Goal: Complete application form: Complete application form

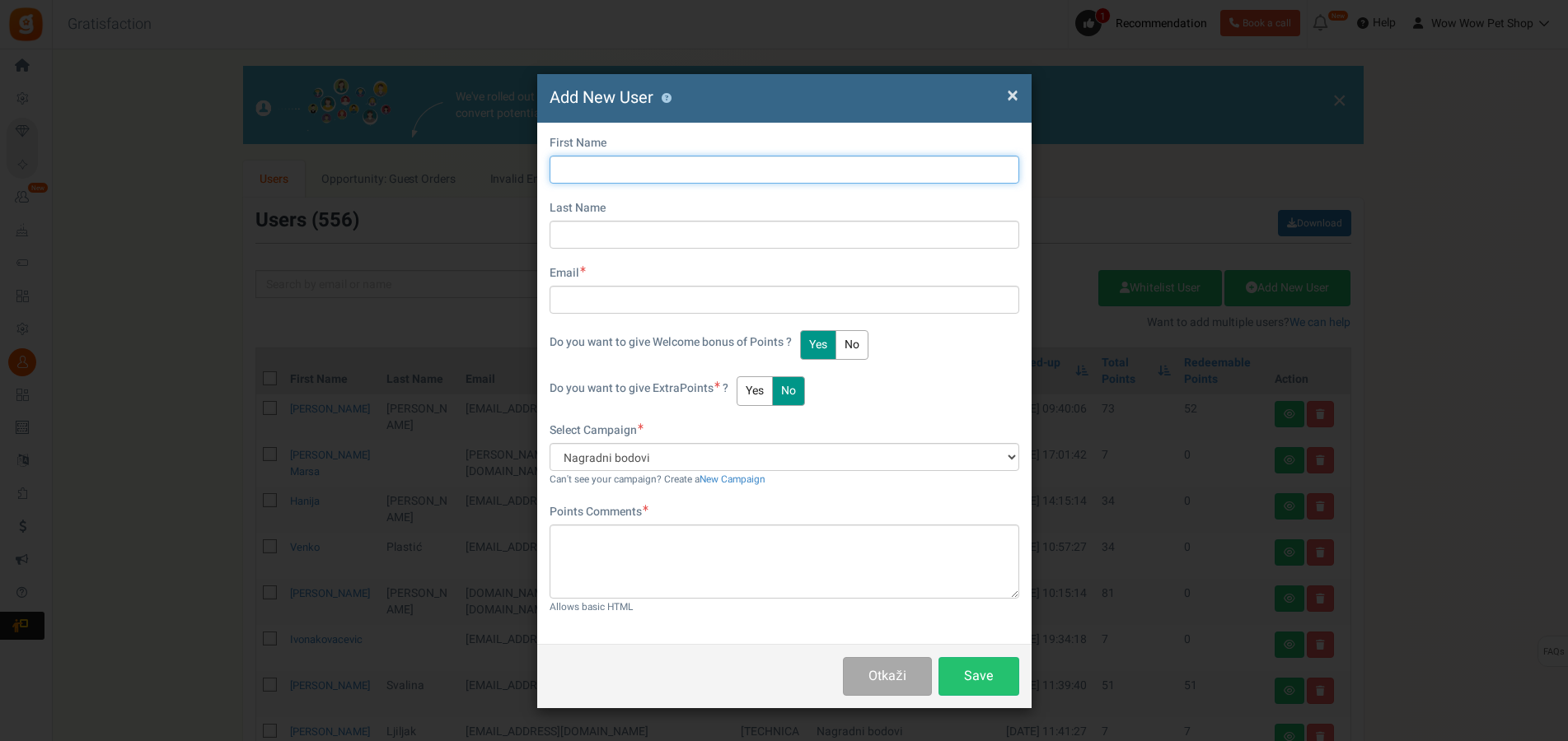
click at [717, 163] on input "text" at bounding box center [784, 169] width 470 height 28
type input "Roko"
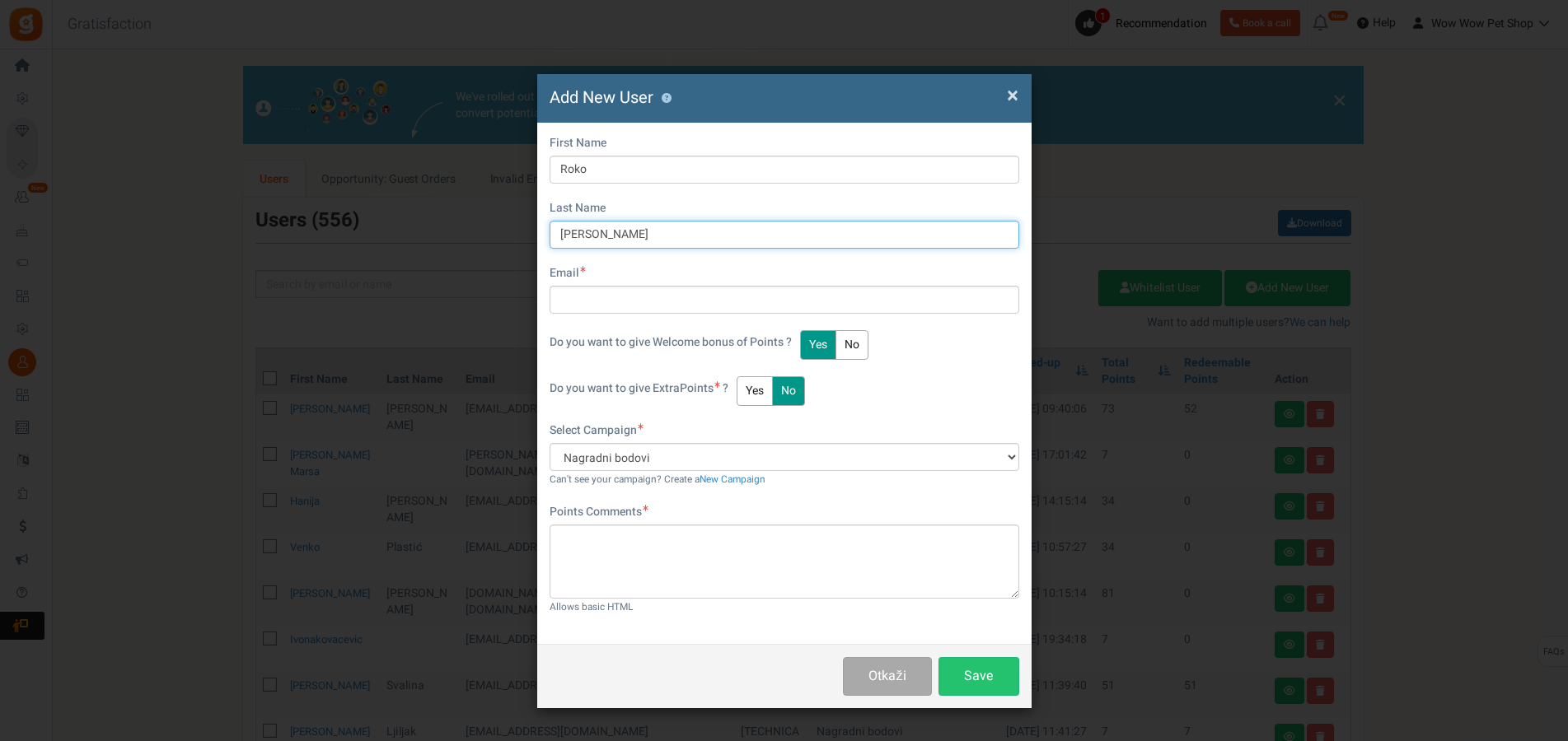
type input "[PERSON_NAME]"
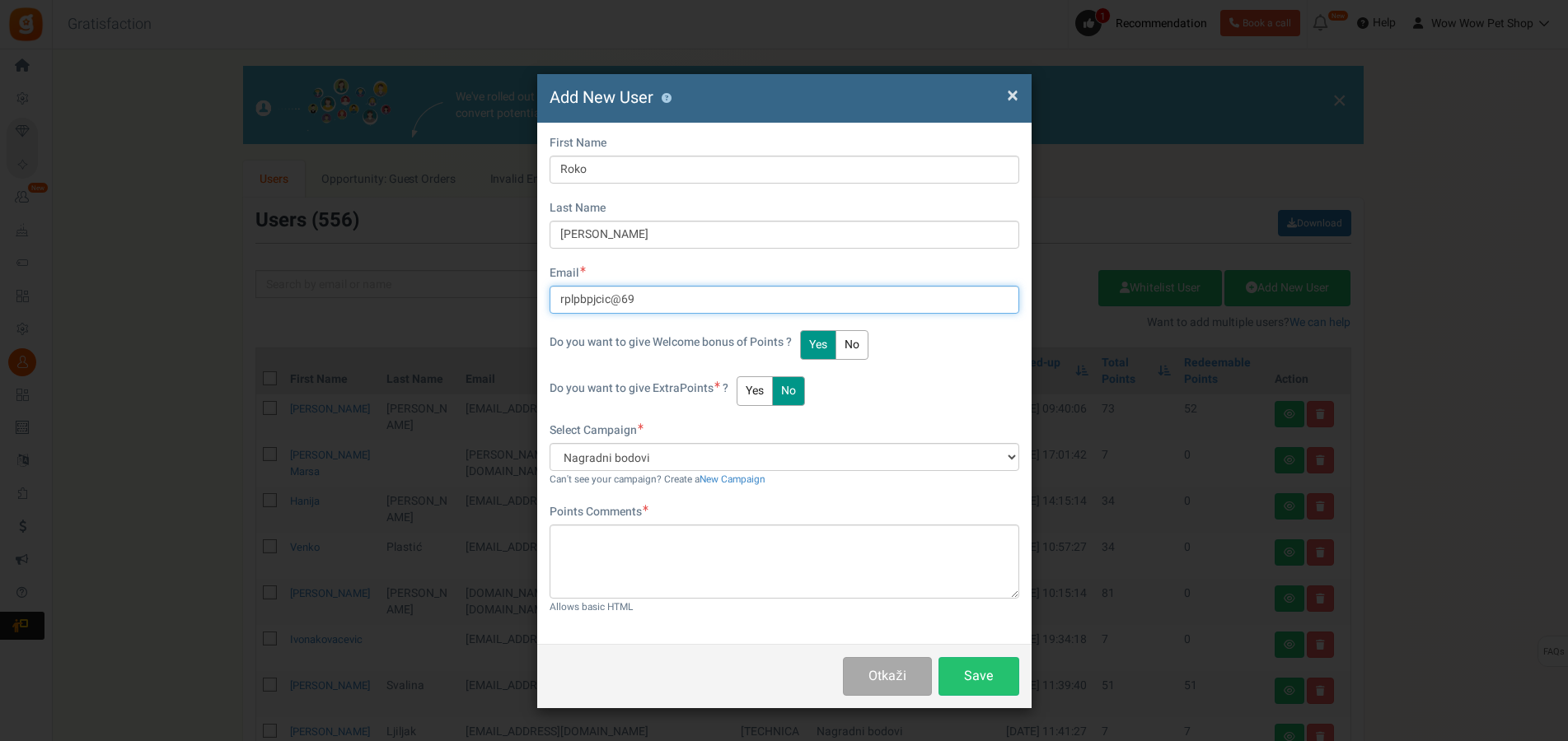
click at [591, 299] on input "rplpbpjcic@69" at bounding box center [784, 299] width 470 height 28
click at [599, 299] on input "rplpbpjcic@69" at bounding box center [784, 299] width 470 height 28
drag, startPoint x: 610, startPoint y: 299, endPoint x: 542, endPoint y: 295, distance: 68.1
click at [550, 295] on input "rplpbpjcic@69" at bounding box center [784, 299] width 470 height 28
click at [655, 305] on input "rokobojcic@69" at bounding box center [784, 299] width 470 height 28
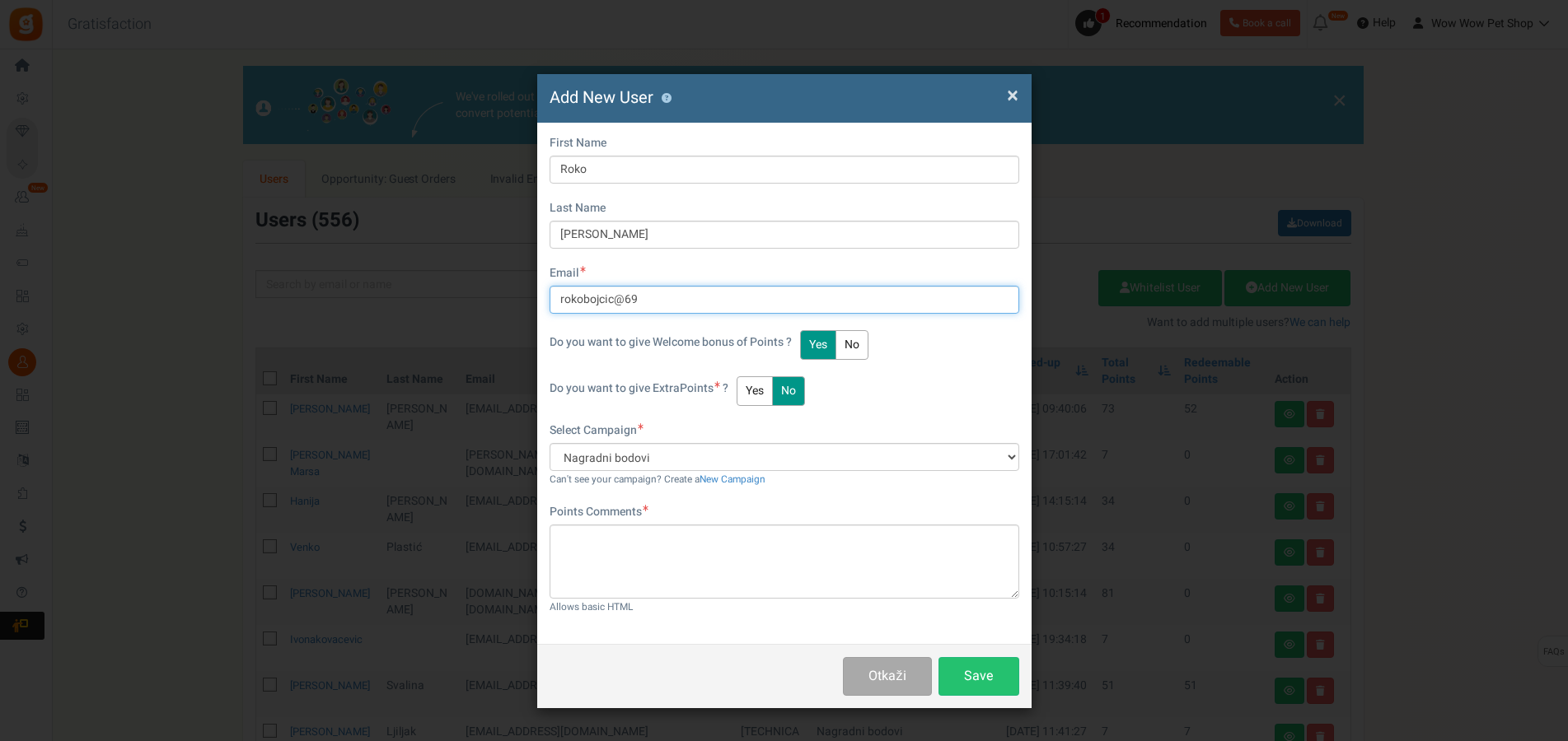
click at [632, 300] on input "rokobojcic@69" at bounding box center [784, 299] width 470 height 28
click at [619, 296] on input "rokobojcic@69" at bounding box center [784, 299] width 470 height 28
click at [637, 302] on input "rokobojcic69" at bounding box center [784, 299] width 470 height 28
type input "[EMAIL_ADDRESS][DOMAIN_NAME]"
click at [762, 388] on button "Yes" at bounding box center [755, 391] width 36 height 30
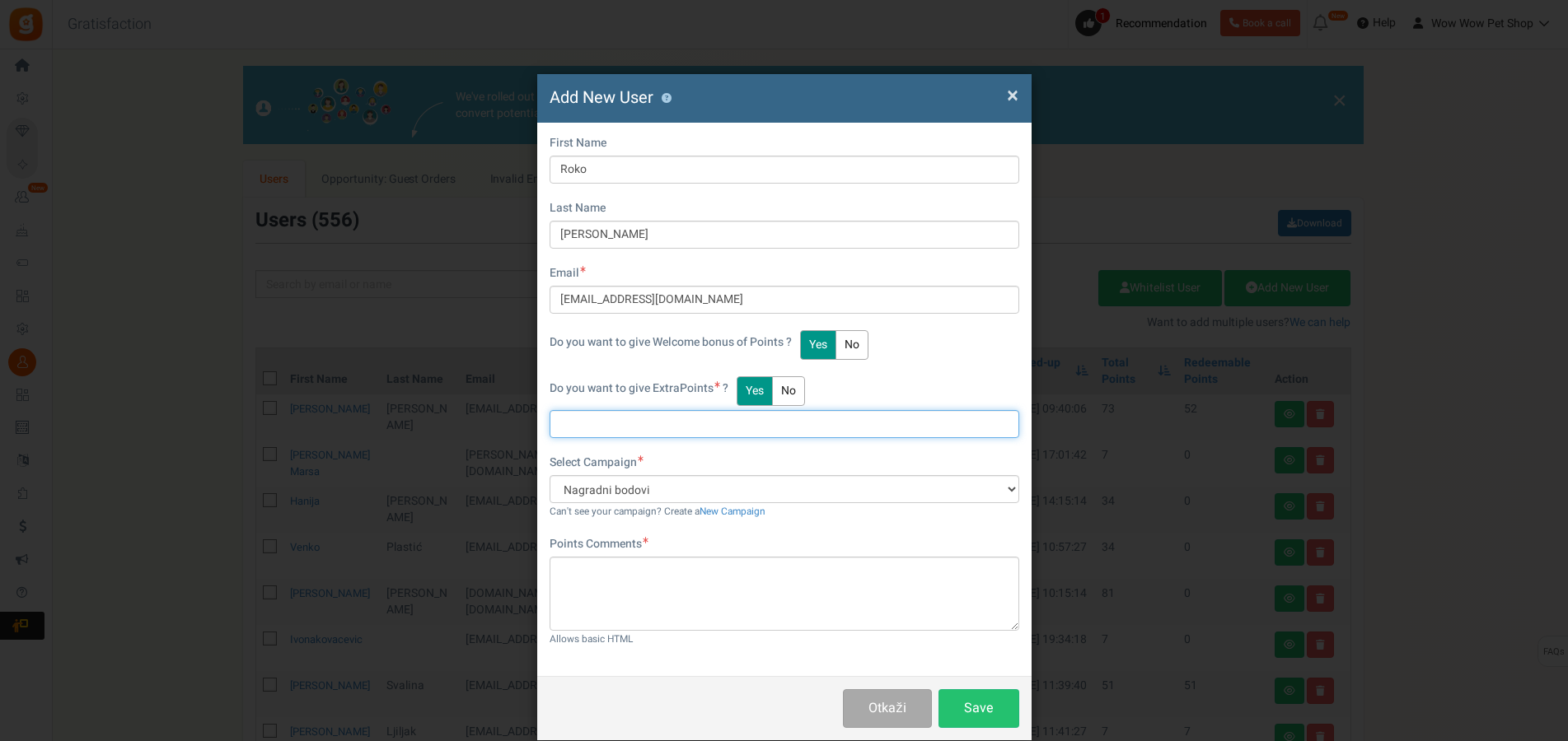
click at [655, 425] on input "text" at bounding box center [784, 424] width 470 height 28
type input "26"
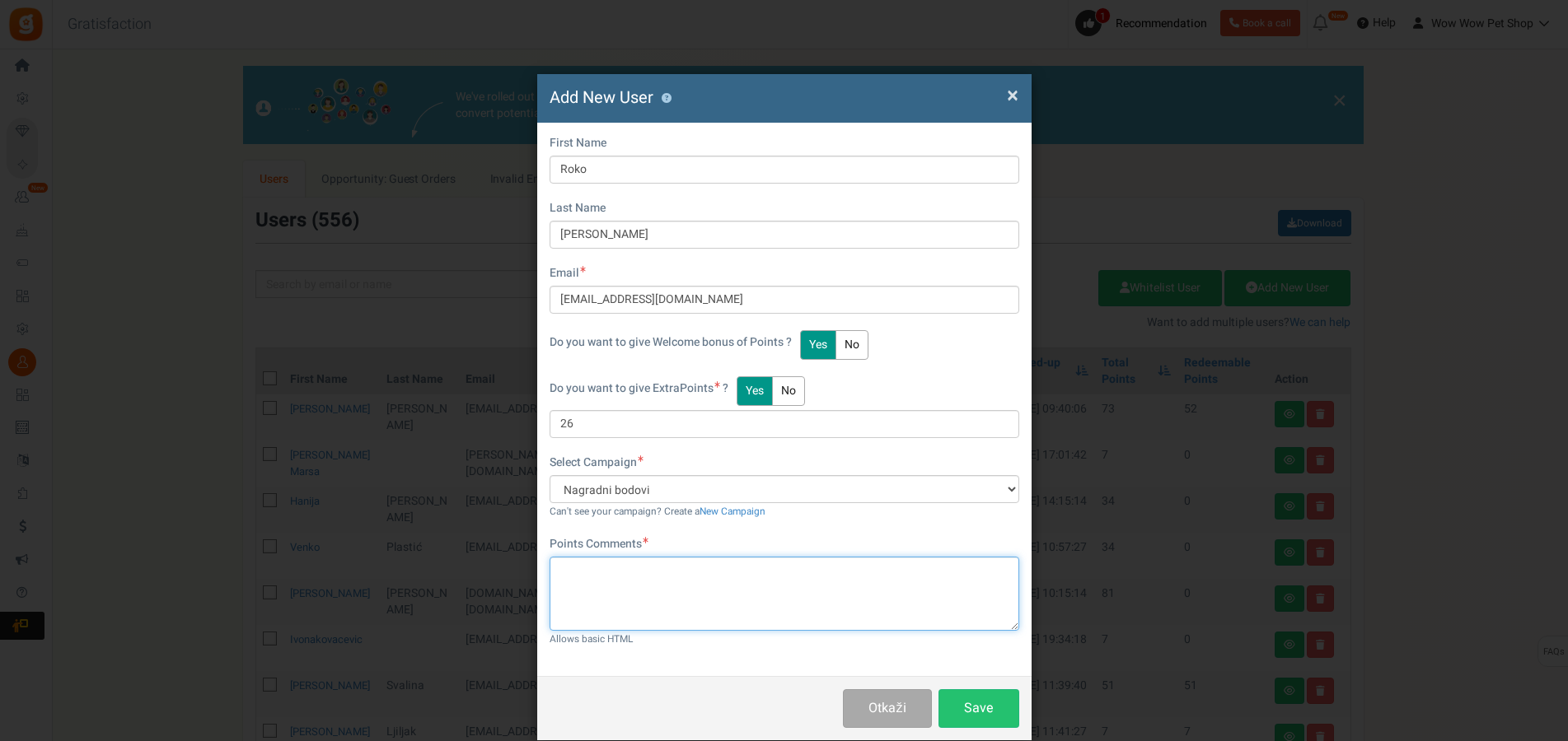
click at [687, 619] on textarea at bounding box center [784, 594] width 470 height 74
type textarea "Račun br. 1304"
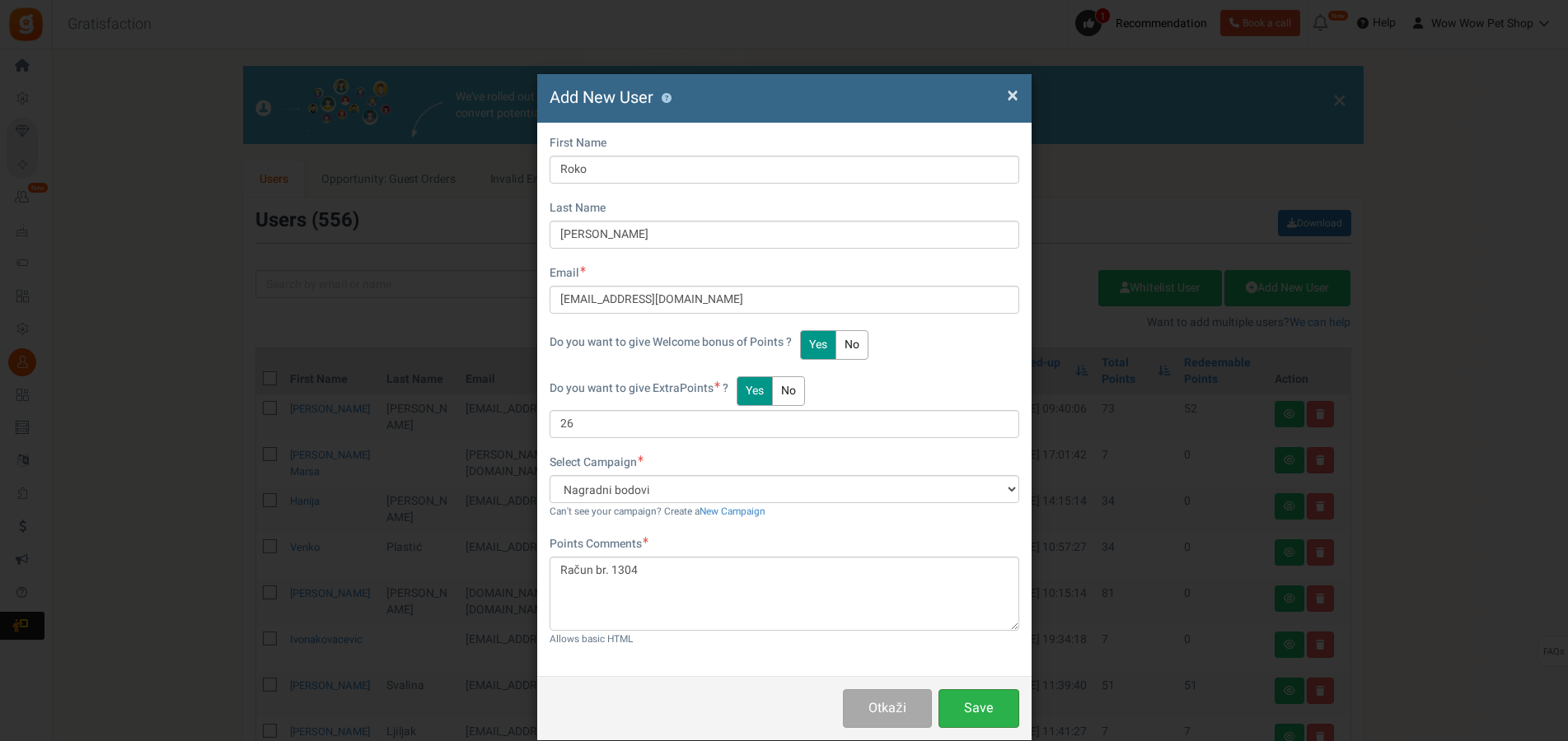
click at [947, 699] on button "Save" at bounding box center [978, 709] width 80 height 39
